Goal: Task Accomplishment & Management: Use online tool/utility

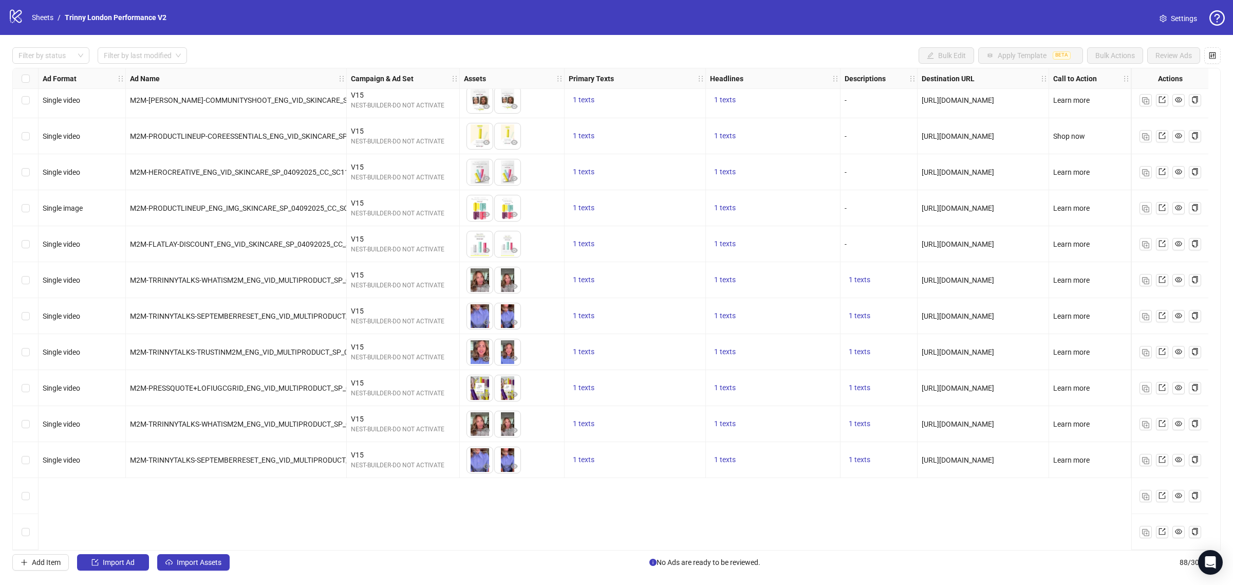
scroll to position [2580, 0]
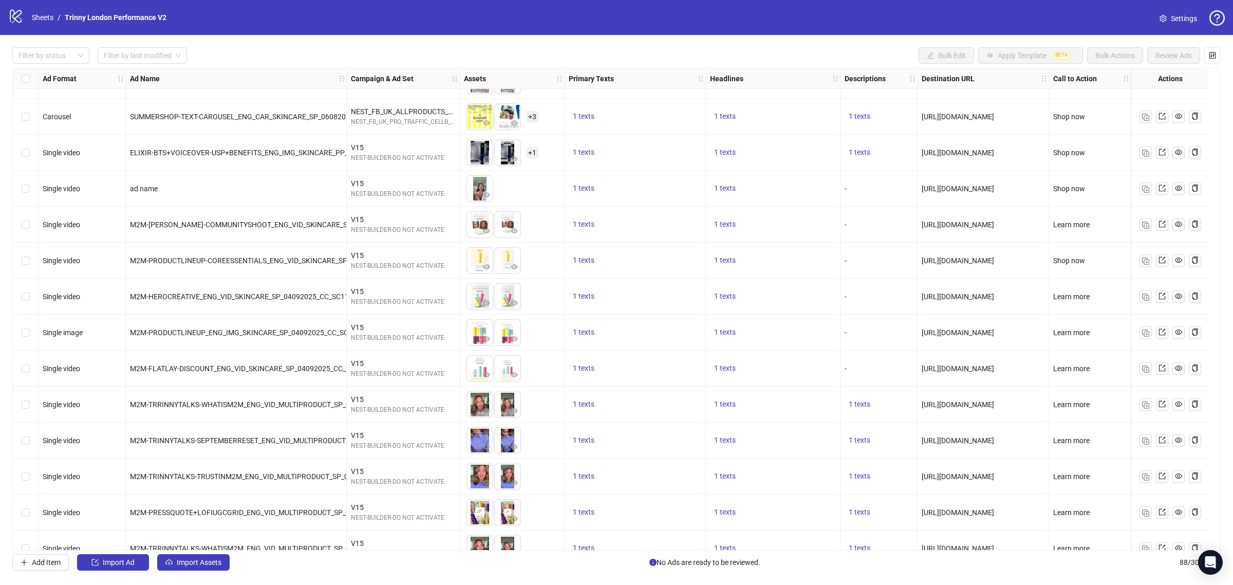
click at [29, 367] on div "Select row 80" at bounding box center [26, 369] width 26 height 36
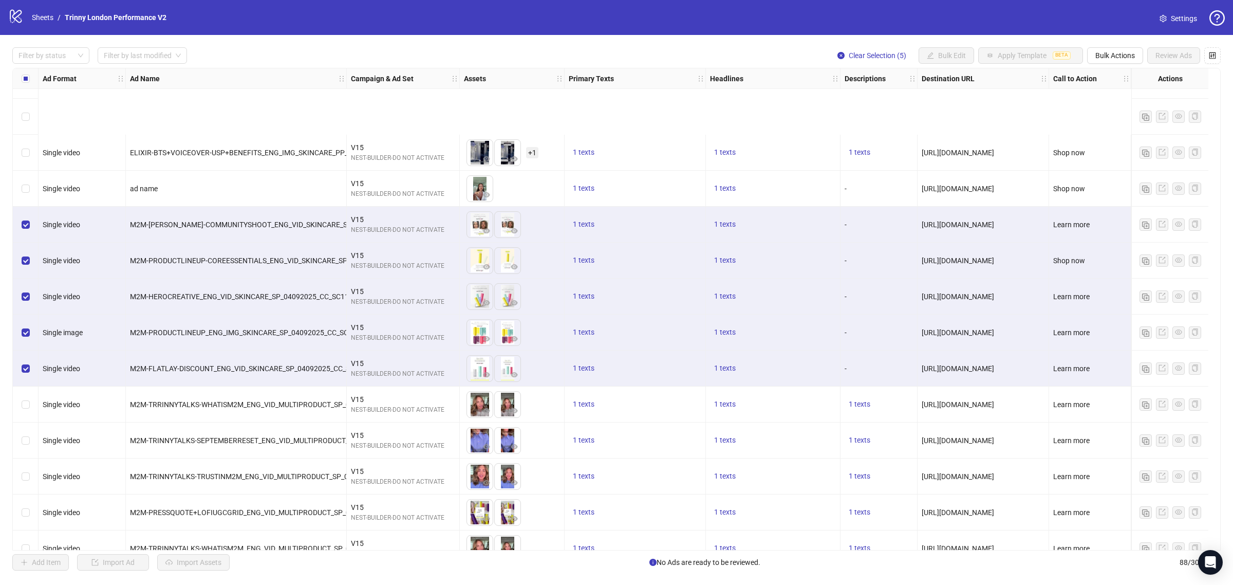
scroll to position [2709, 0]
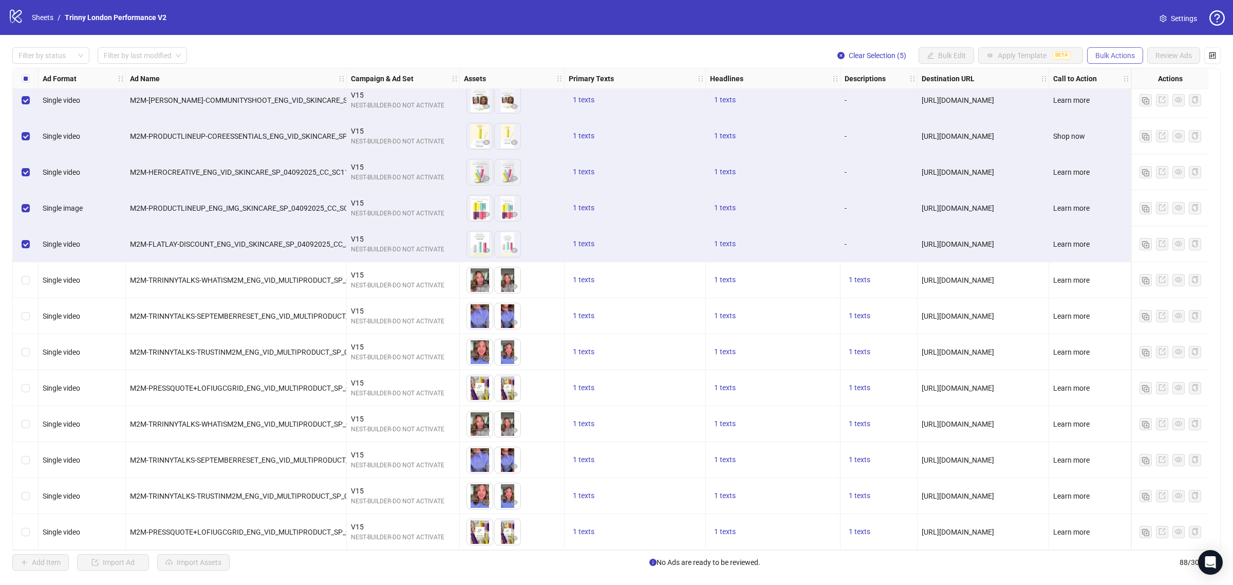
click at [1126, 55] on span "Bulk Actions" at bounding box center [1116, 55] width 40 height 8
click at [1125, 108] on span "Duplicate with assets" at bounding box center [1129, 109] width 70 height 11
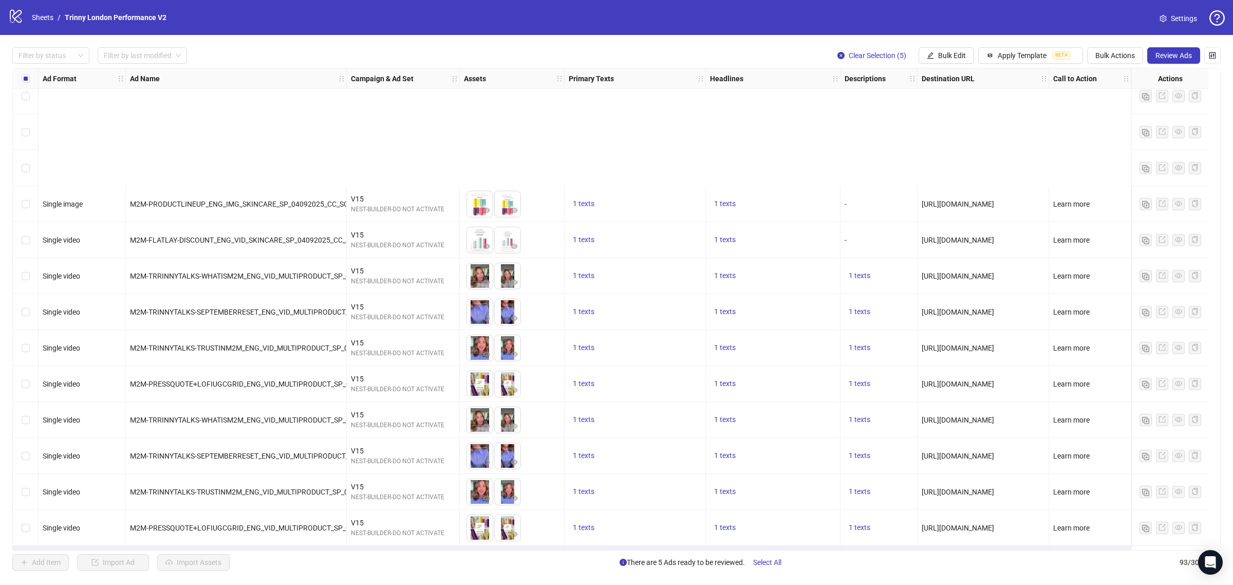
scroll to position [2889, 0]
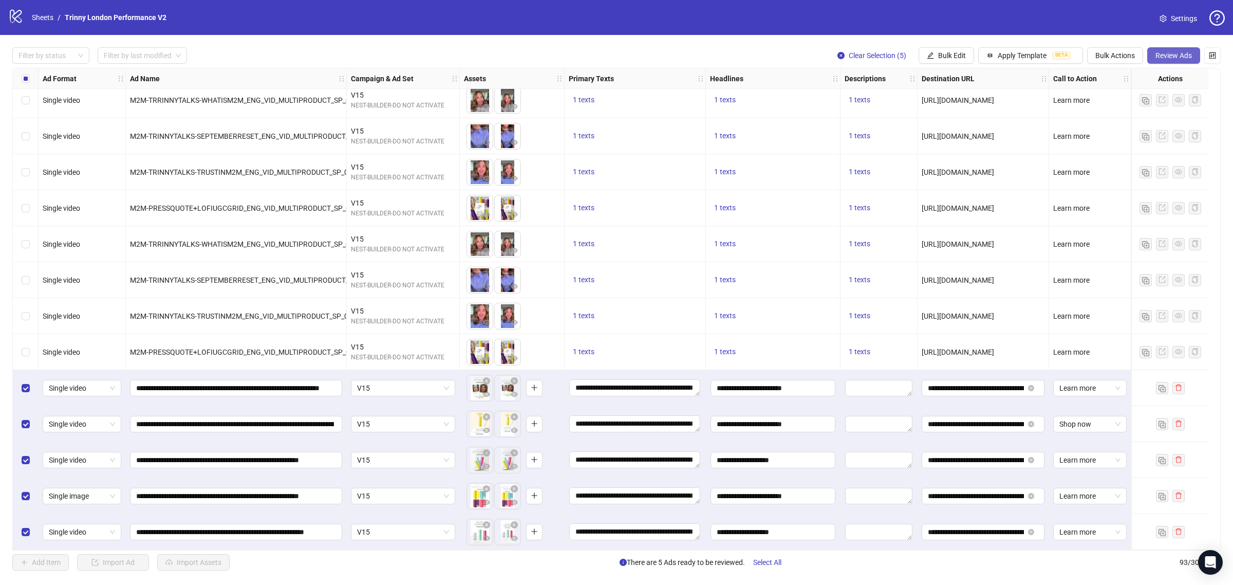
click at [1192, 57] on button "Review Ads" at bounding box center [1174, 55] width 53 height 16
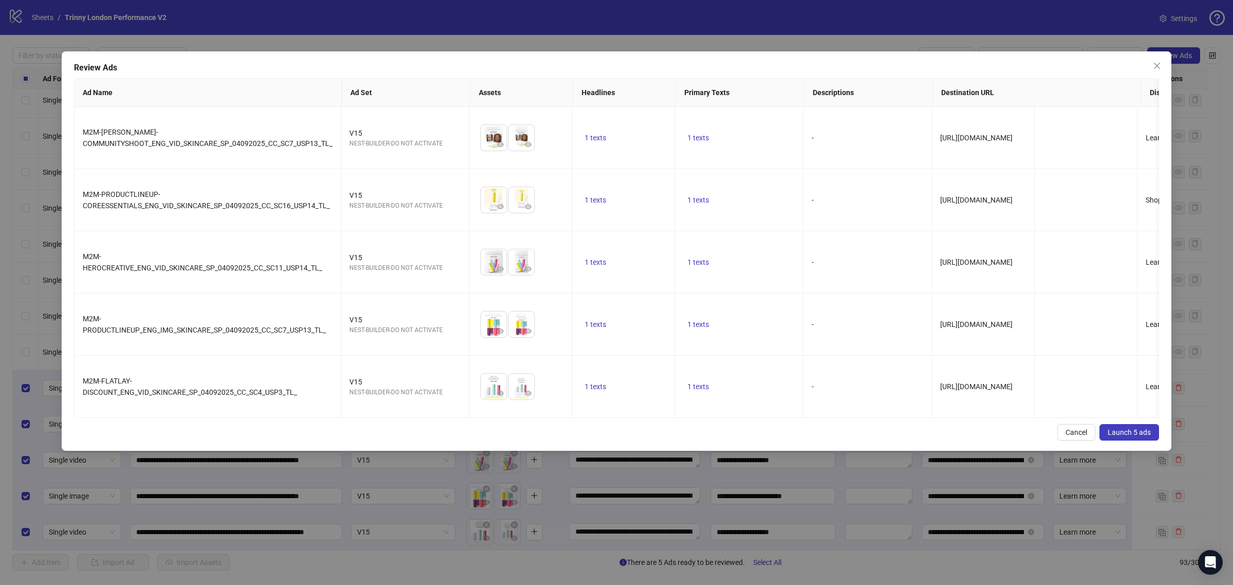
click at [1150, 440] on button "Launch 5 ads" at bounding box center [1130, 432] width 60 height 16
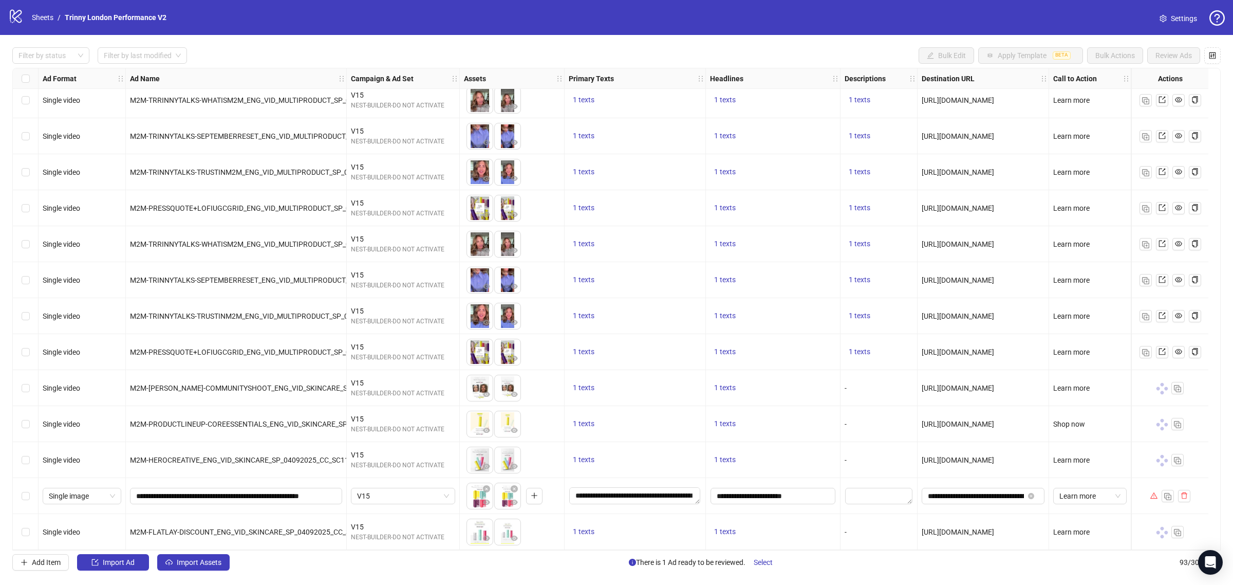
click at [30, 489] on div "Select row 92" at bounding box center [26, 496] width 26 height 36
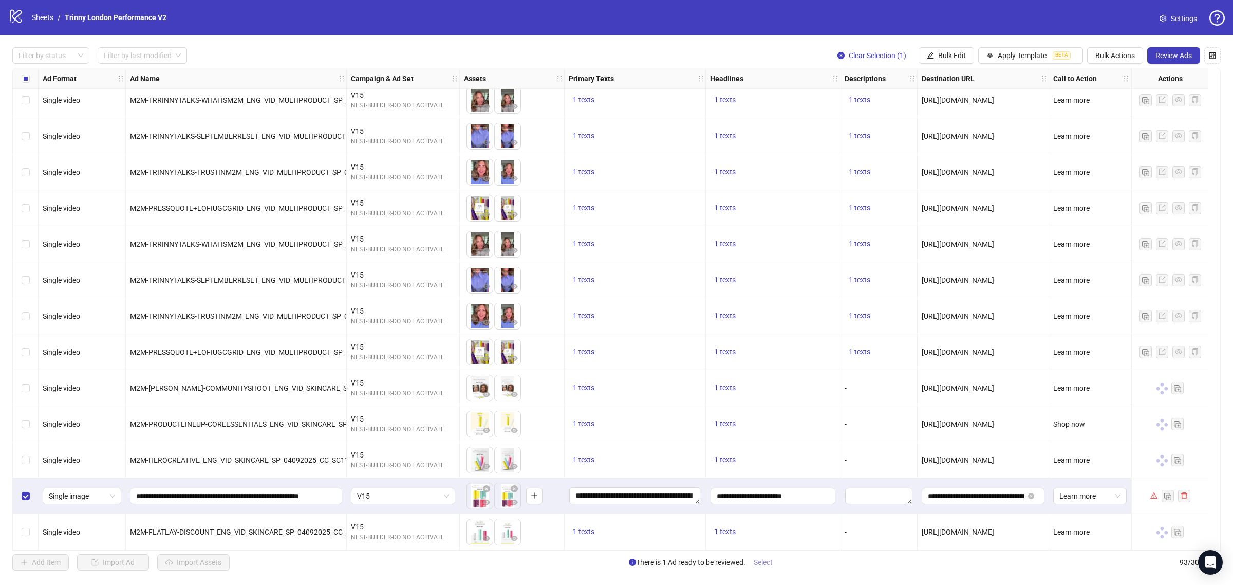
click at [760, 566] on span "Select" at bounding box center [763, 562] width 19 height 8
click at [759, 566] on span "Select" at bounding box center [763, 562] width 19 height 8
click at [1163, 46] on div "Filter by status Filter by last modified Clear Selection (1) Bulk Edit Apply Te…" at bounding box center [616, 309] width 1233 height 548
click at [1165, 50] on button "Review Ads" at bounding box center [1174, 55] width 53 height 16
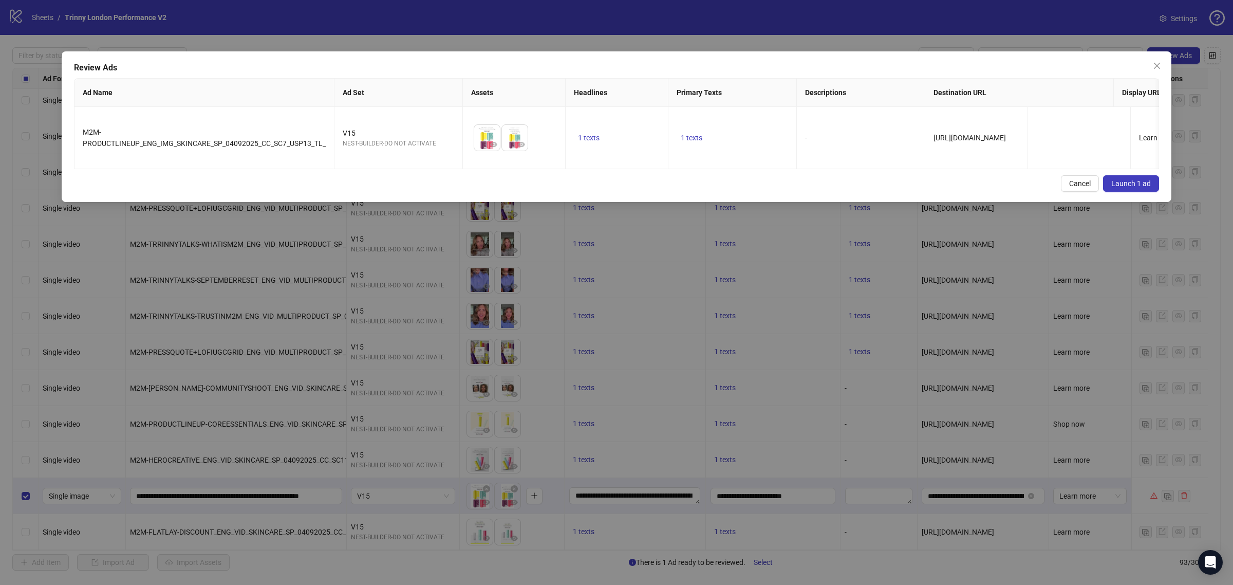
click at [1126, 185] on button "Launch 1 ad" at bounding box center [1131, 183] width 56 height 16
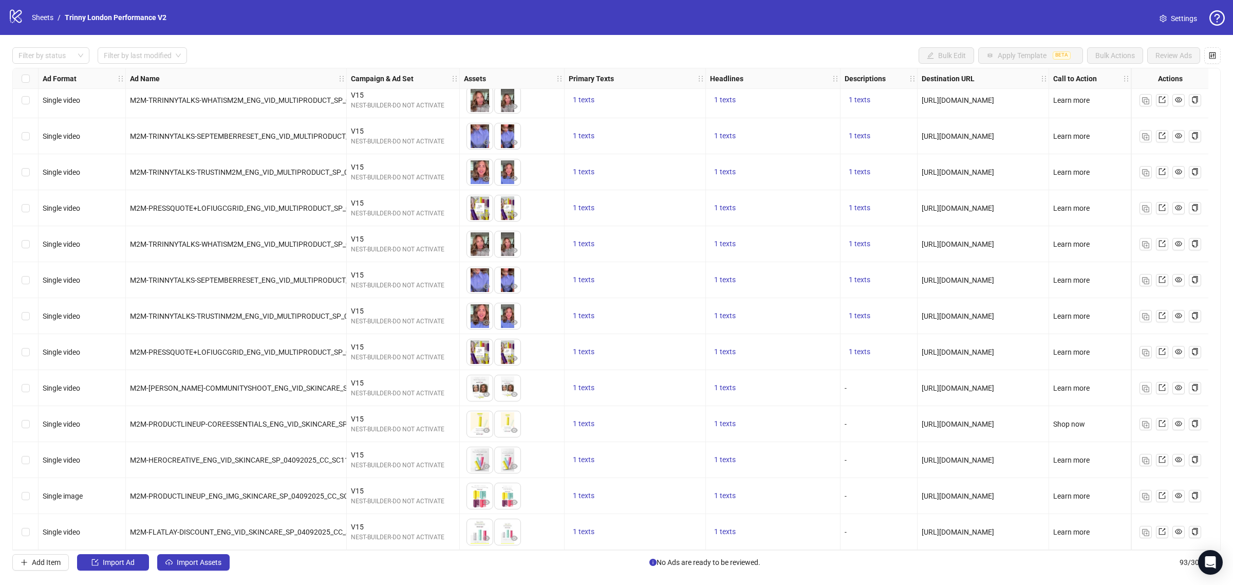
click at [1170, 19] on link "Settings" at bounding box center [1179, 18] width 54 height 16
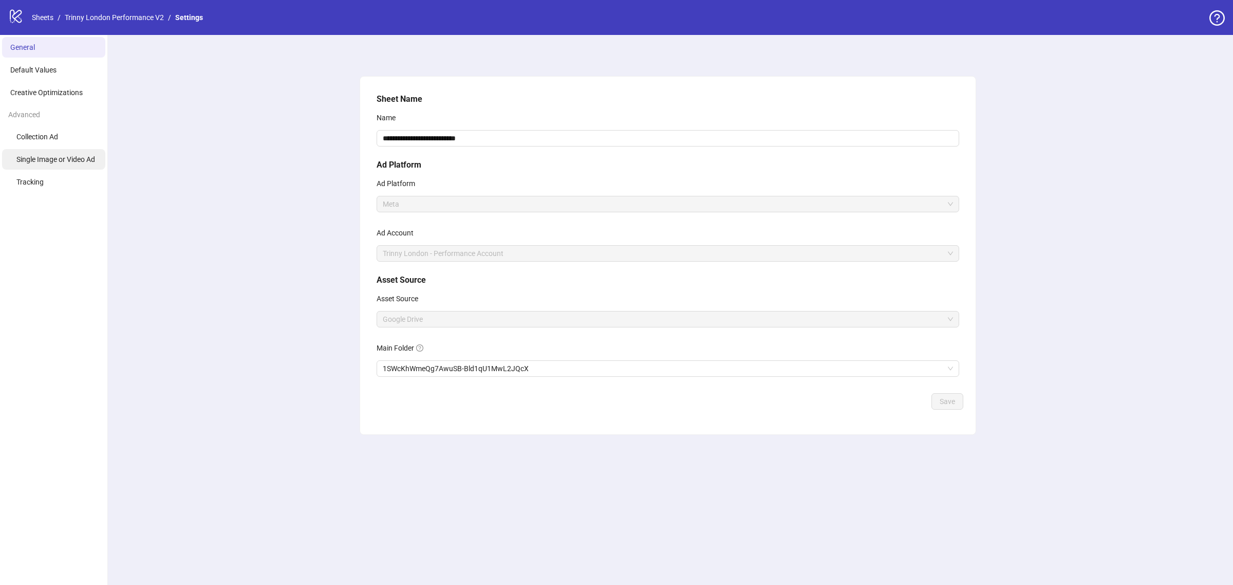
click at [72, 154] on li "Single Image or Video Ad" at bounding box center [53, 159] width 103 height 21
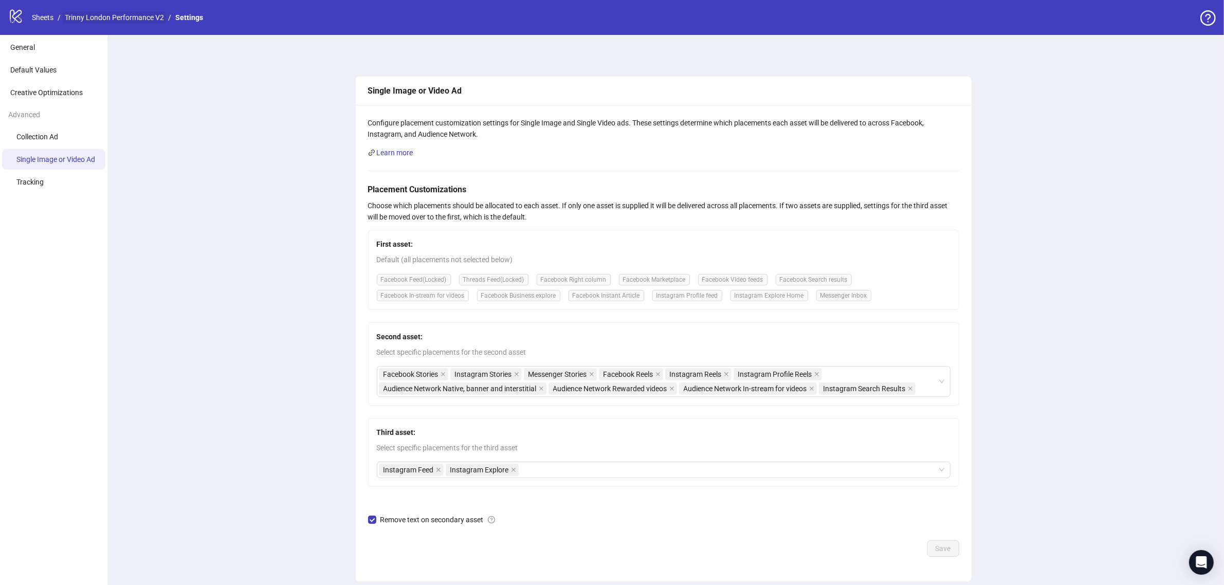
click at [144, 19] on link "Trinny London Performance V2" at bounding box center [114, 17] width 103 height 11
